Goal: Task Accomplishment & Management: Manage account settings

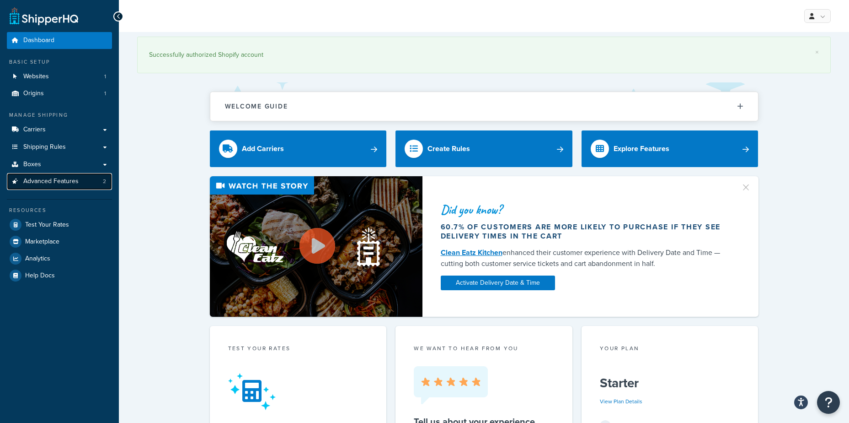
click at [67, 183] on span "Advanced Features" at bounding box center [50, 181] width 55 height 8
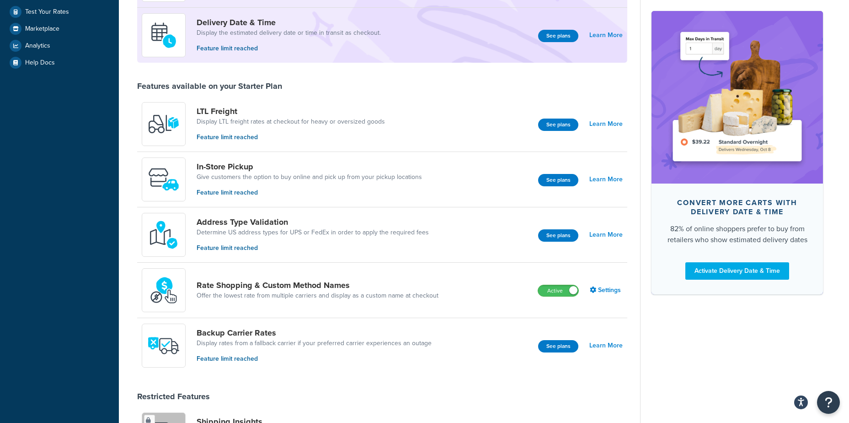
scroll to position [229, 0]
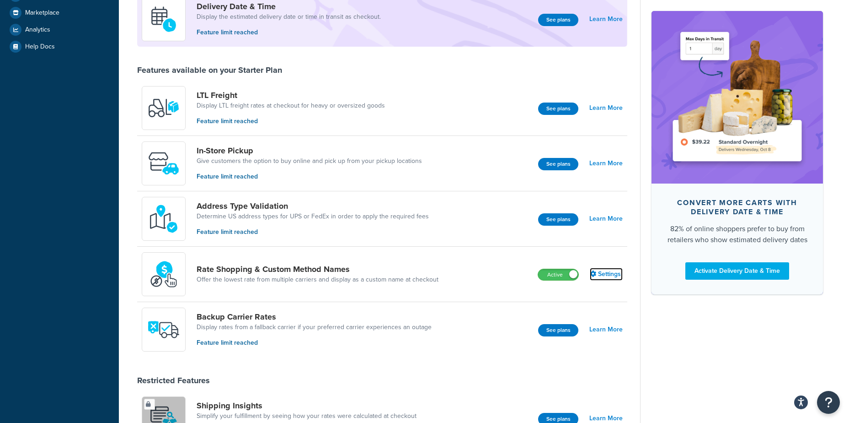
click at [605, 271] on link "Settings" at bounding box center [606, 274] width 33 height 13
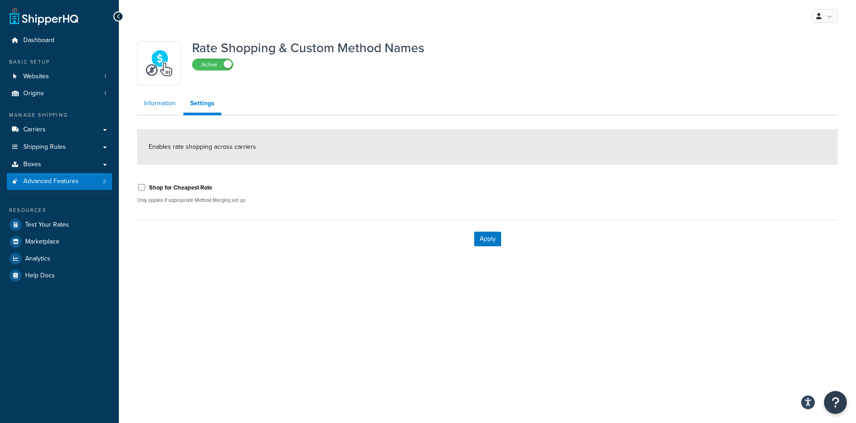
click at [158, 105] on link "Information" at bounding box center [159, 103] width 45 height 18
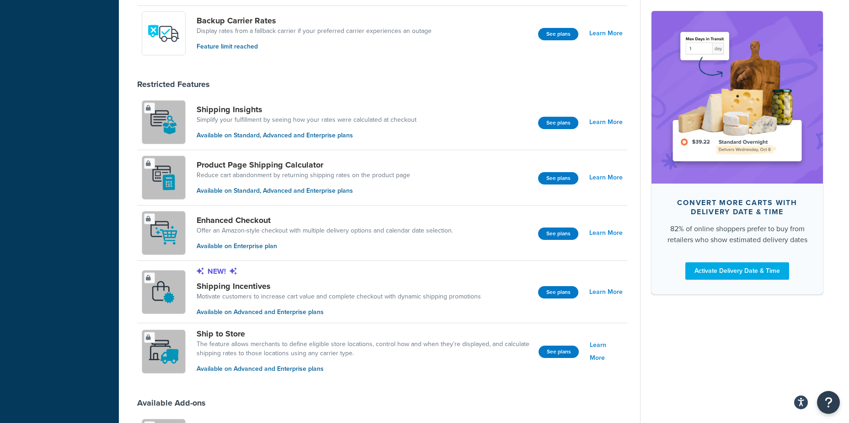
scroll to position [524, 0]
click at [561, 177] on button "See plans" at bounding box center [558, 178] width 40 height 12
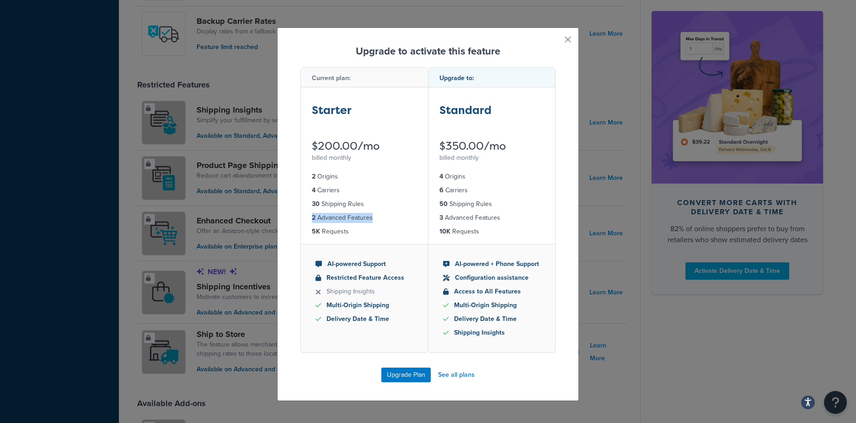
click at [241, 223] on div "Upgrade to activate this feature Current plan: Starter $200.00/mo billed monthl…" at bounding box center [428, 211] width 856 height 423
click at [556, 42] on button "button" at bounding box center [554, 43] width 2 height 2
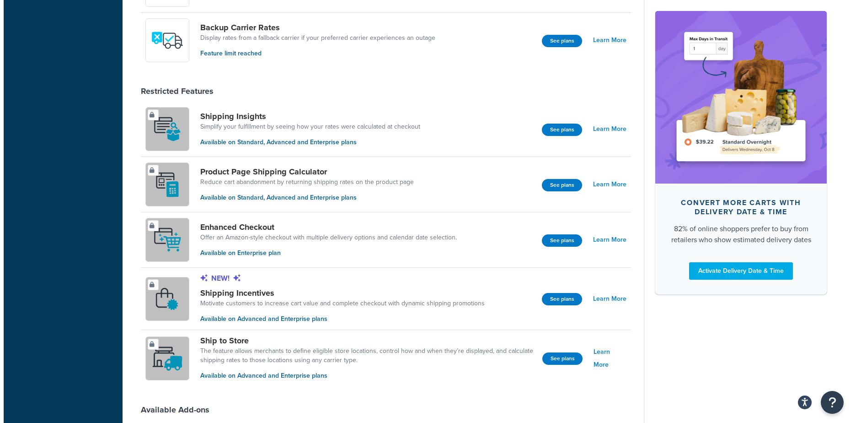
scroll to position [524, 0]
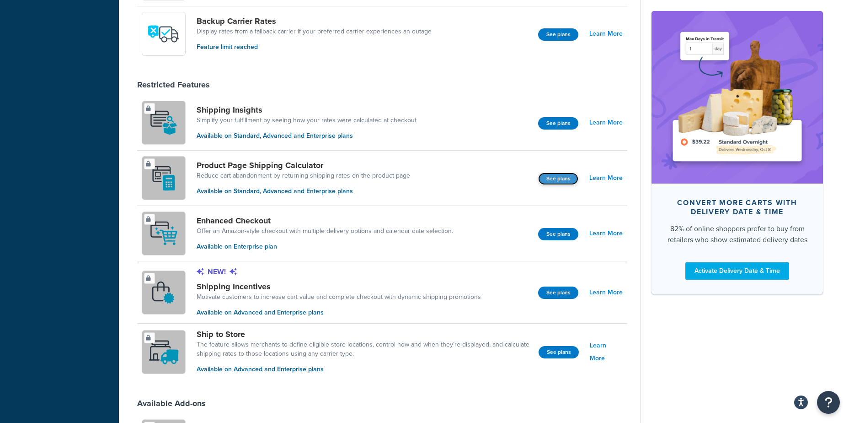
click at [557, 181] on button "See plans" at bounding box center [558, 178] width 40 height 12
